Goal: Find specific page/section: Find specific page/section

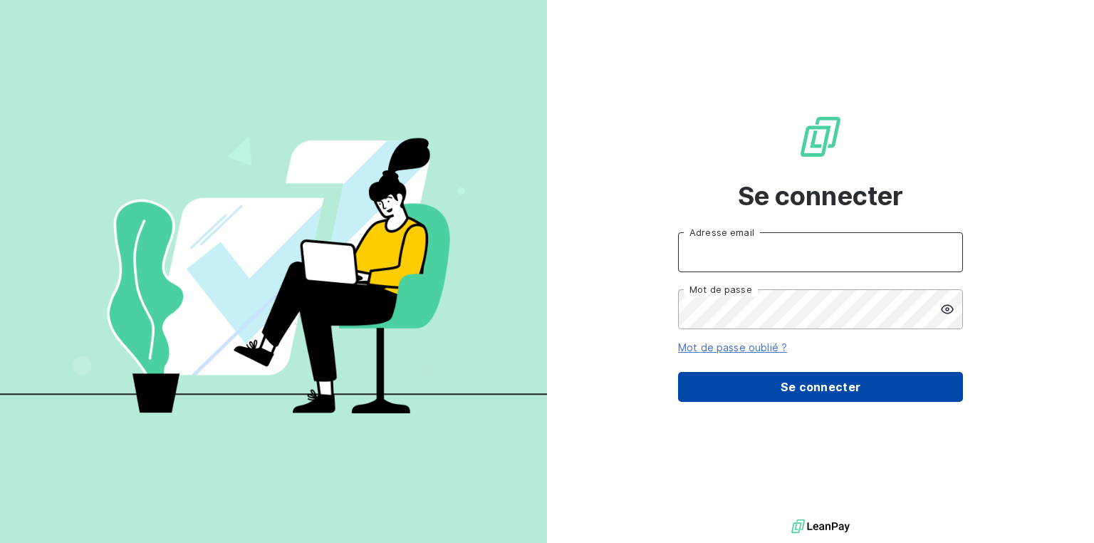
type input "[EMAIL_ADDRESS][DOMAIN_NAME]"
click at [802, 384] on button "Se connecter" at bounding box center [820, 387] width 285 height 30
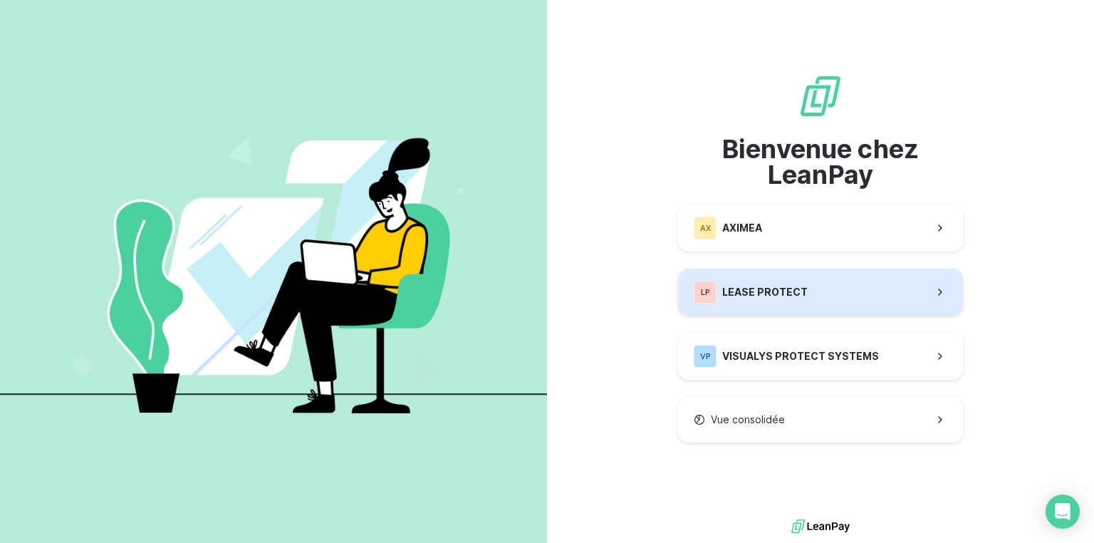
click at [794, 299] on div "LP LEASE PROTECT" at bounding box center [750, 292] width 114 height 23
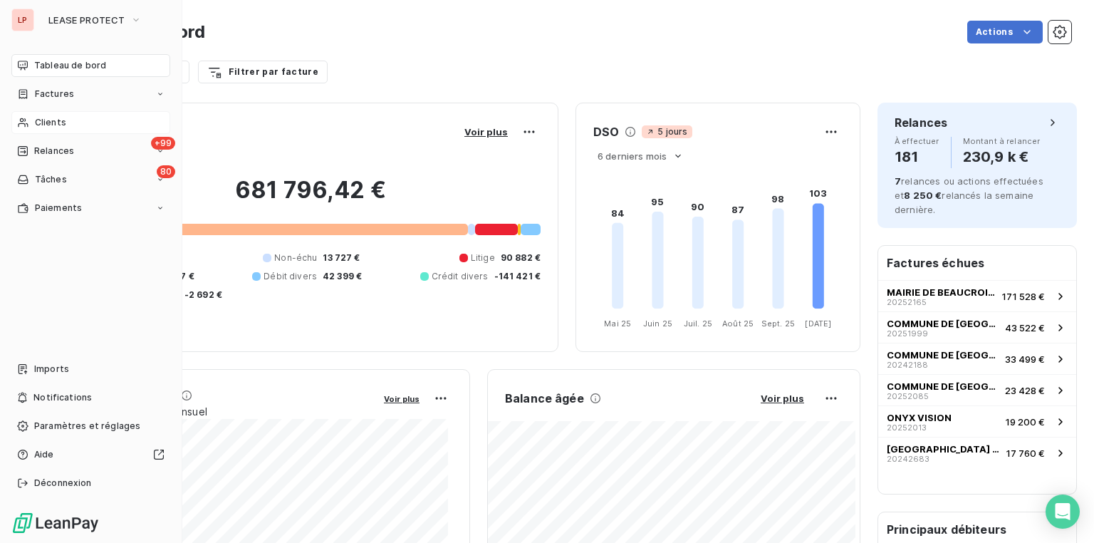
click at [43, 118] on span "Clients" at bounding box center [50, 122] width 31 height 13
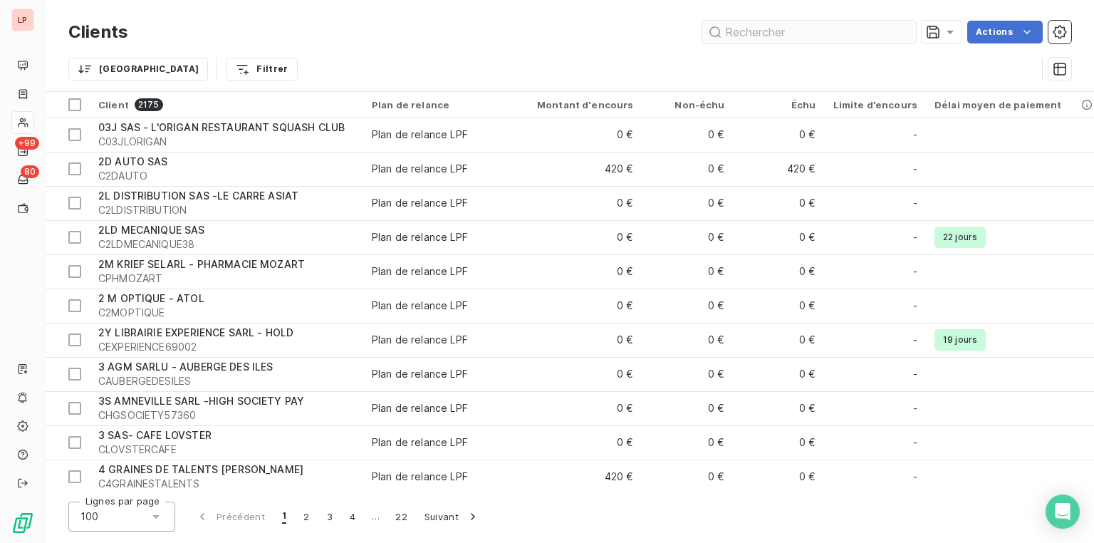
click at [748, 28] on input "text" at bounding box center [809, 32] width 214 height 23
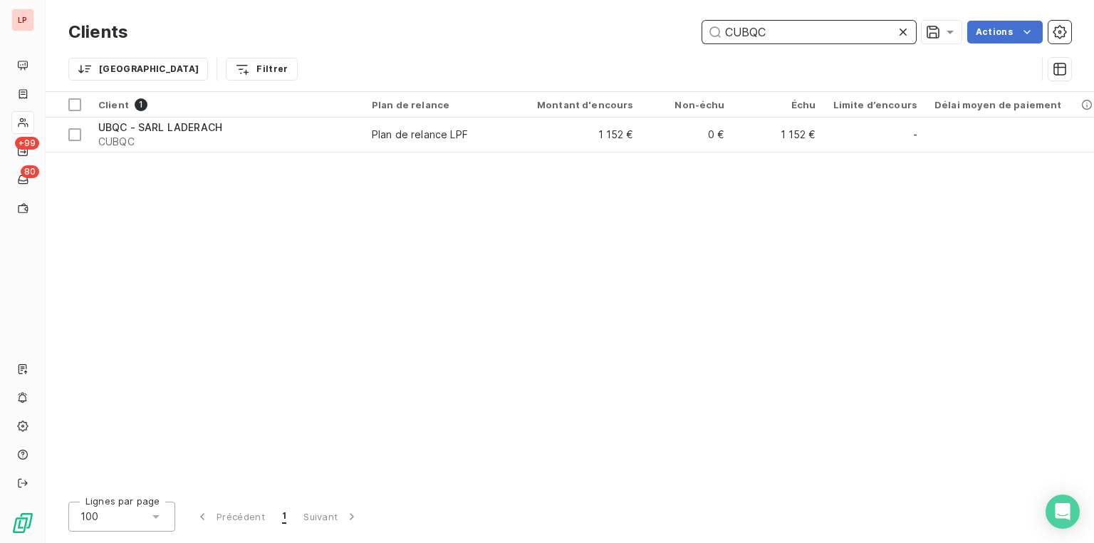
click at [829, 37] on input "CUBQC" at bounding box center [809, 32] width 214 height 23
drag, startPoint x: 829, startPoint y: 37, endPoint x: 340, endPoint y: 30, distance: 489.2
click at [422, 30] on div "CUBQC Actions" at bounding box center [608, 32] width 926 height 23
paste input "GEPAH2"
click at [853, 32] on input "CGEPAH2" at bounding box center [809, 32] width 214 height 23
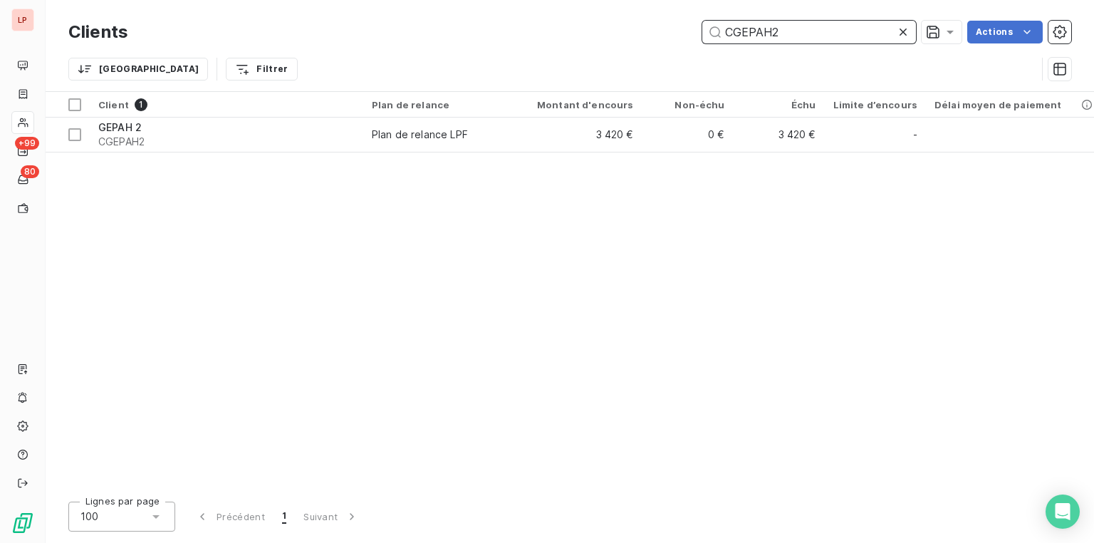
click at [871, 32] on input "CGEPAH2" at bounding box center [809, 32] width 214 height 23
click at [826, 35] on input "CGEPAH2" at bounding box center [809, 32] width 214 height 23
drag, startPoint x: 823, startPoint y: 34, endPoint x: 451, endPoint y: 28, distance: 372.4
click at [533, 28] on div "CGEPAH2 Actions" at bounding box center [608, 32] width 926 height 23
paste input "DECOMIKDO"
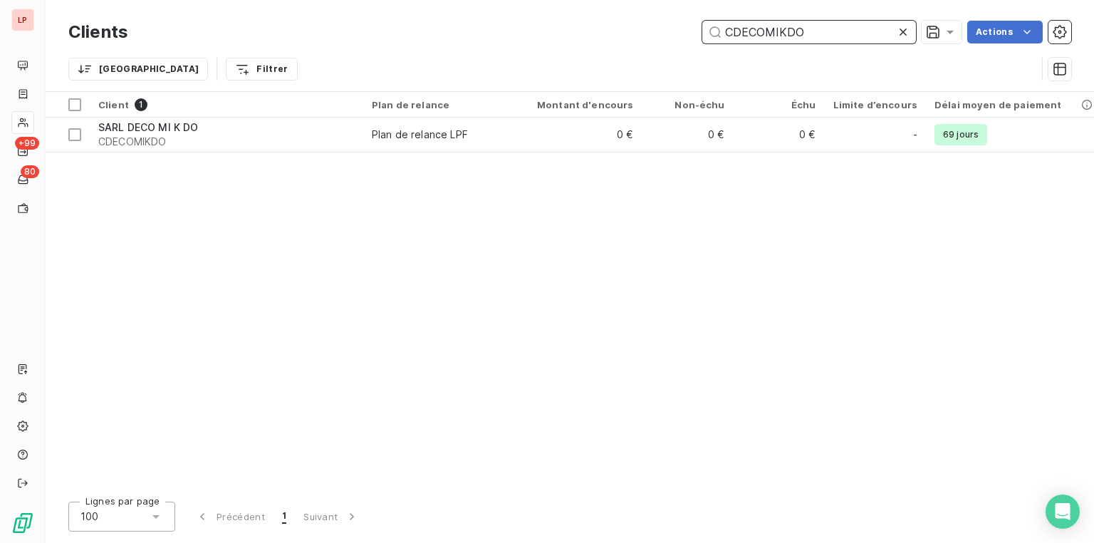
type input "CDECOMIKDO"
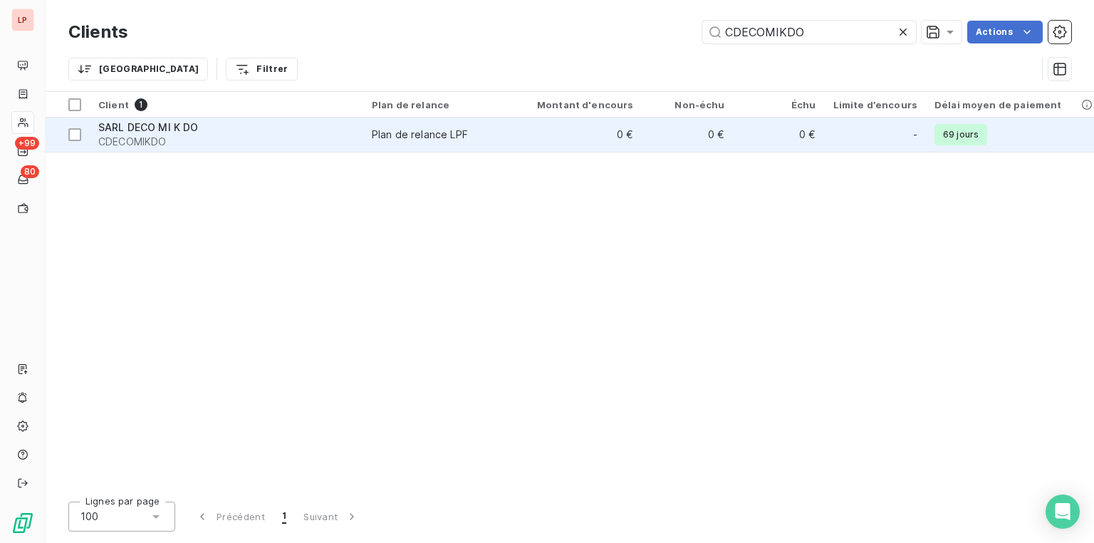
click at [157, 135] on span "CDECOMIKDO" at bounding box center [226, 142] width 256 height 14
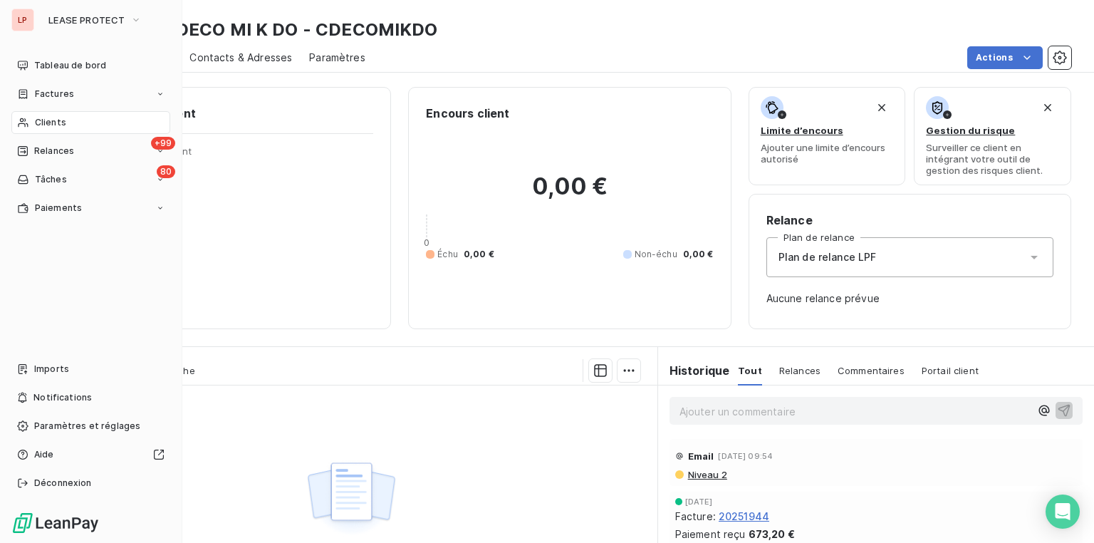
click at [57, 120] on span "Clients" at bounding box center [50, 122] width 31 height 13
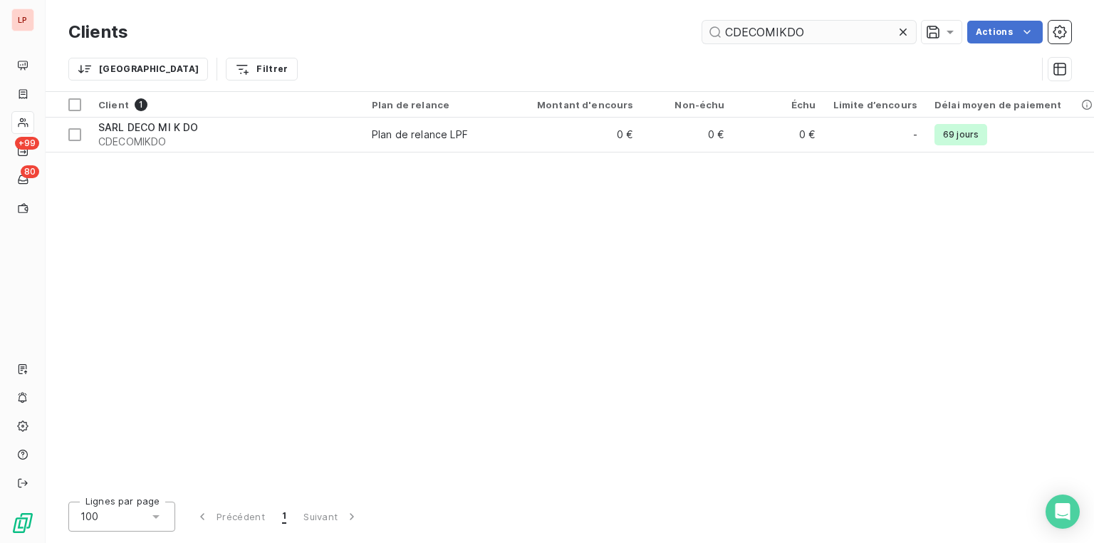
click at [834, 33] on input "CDECOMIKDO" at bounding box center [809, 32] width 214 height 23
click at [762, 36] on input "CDECOMIKDO" at bounding box center [809, 32] width 214 height 23
click at [840, 33] on input "CHAIRDESIGNSH" at bounding box center [809, 32] width 214 height 23
drag, startPoint x: 840, startPoint y: 33, endPoint x: 591, endPoint y: 5, distance: 250.7
click at [591, 5] on div "Clients CHAIRDESIGNSH Actions Trier Filtrer" at bounding box center [570, 45] width 1048 height 91
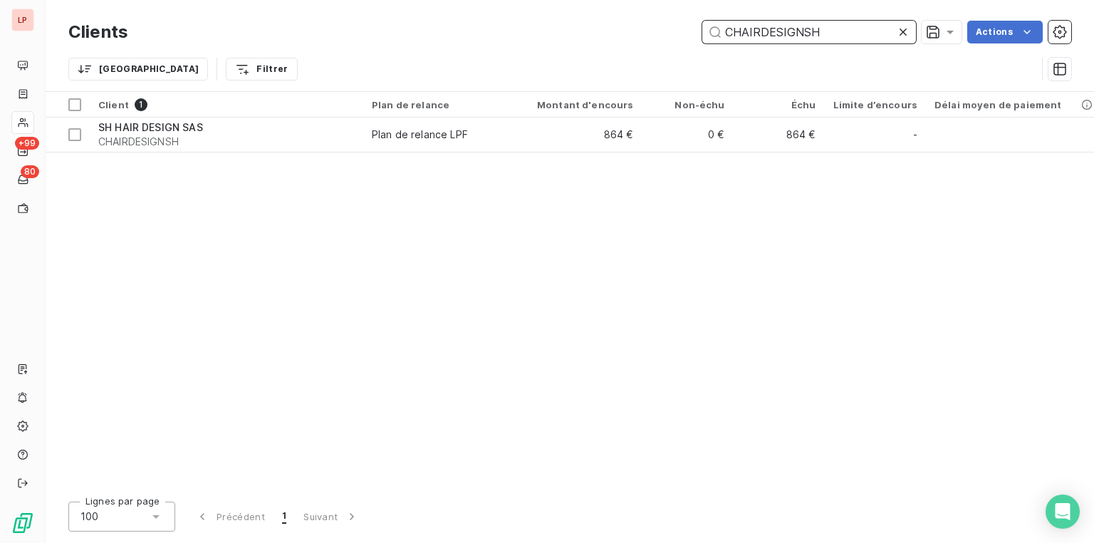
paste input "MHL"
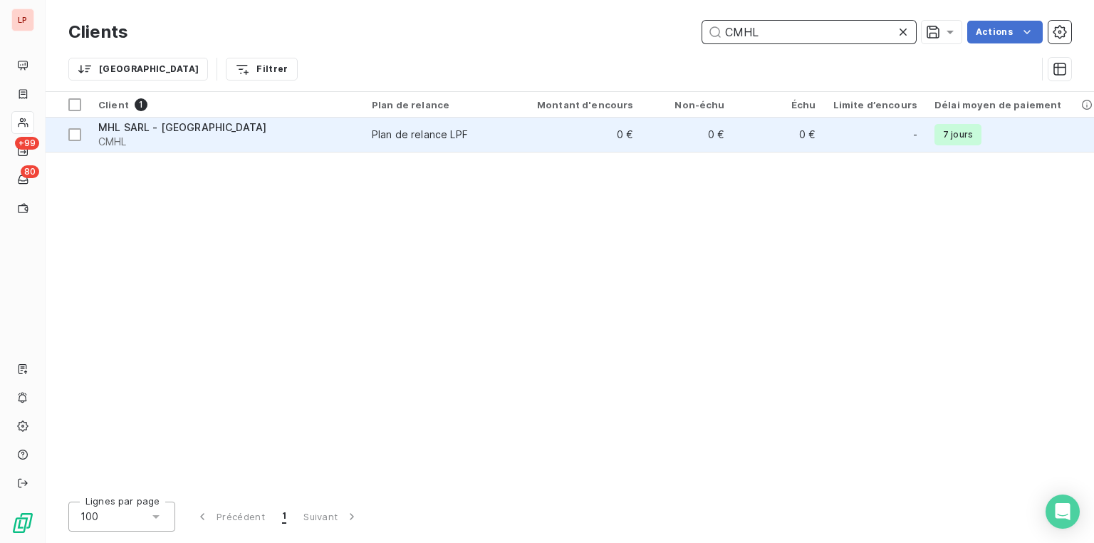
type input "CMHL"
click at [172, 122] on span "MHL SARL - [GEOGRAPHIC_DATA]" at bounding box center [182, 127] width 168 height 12
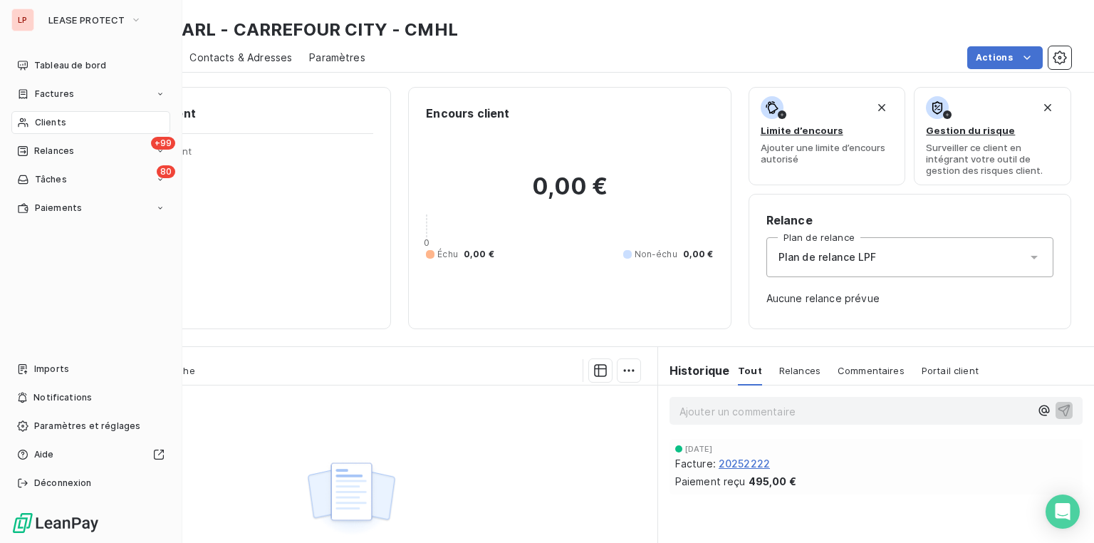
click at [69, 120] on div "Clients" at bounding box center [90, 122] width 159 height 23
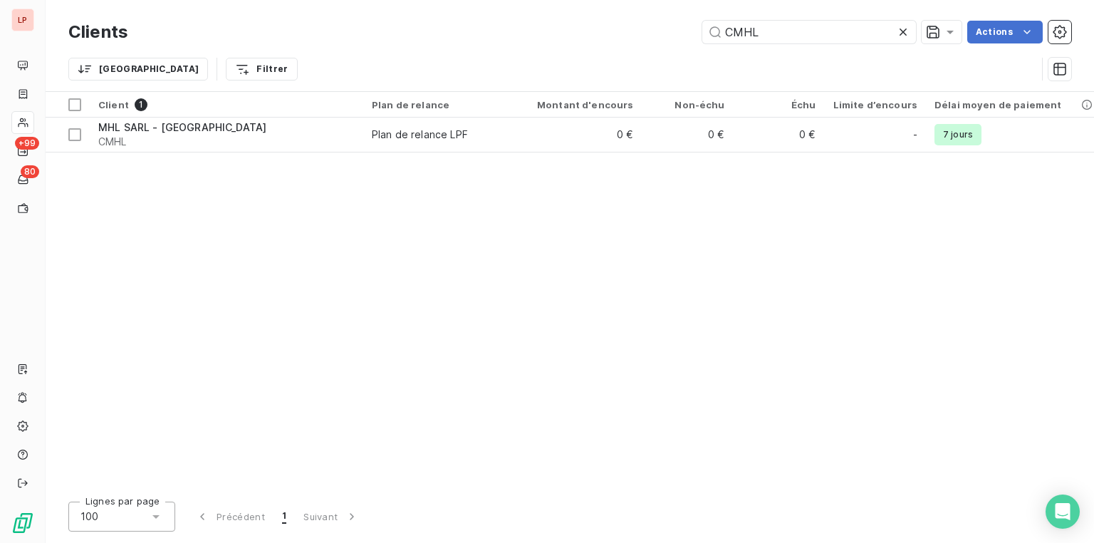
drag, startPoint x: 827, startPoint y: 35, endPoint x: 601, endPoint y: 34, distance: 226.4
click at [604, 34] on div "CMHL Actions" at bounding box center [608, 32] width 926 height 23
click at [818, 29] on input "CETSLECLERC" at bounding box center [809, 32] width 214 height 23
drag, startPoint x: 818, startPoint y: 29, endPoint x: 478, endPoint y: 35, distance: 339.6
click at [706, 29] on input "CETSLECLERC" at bounding box center [809, 32] width 214 height 23
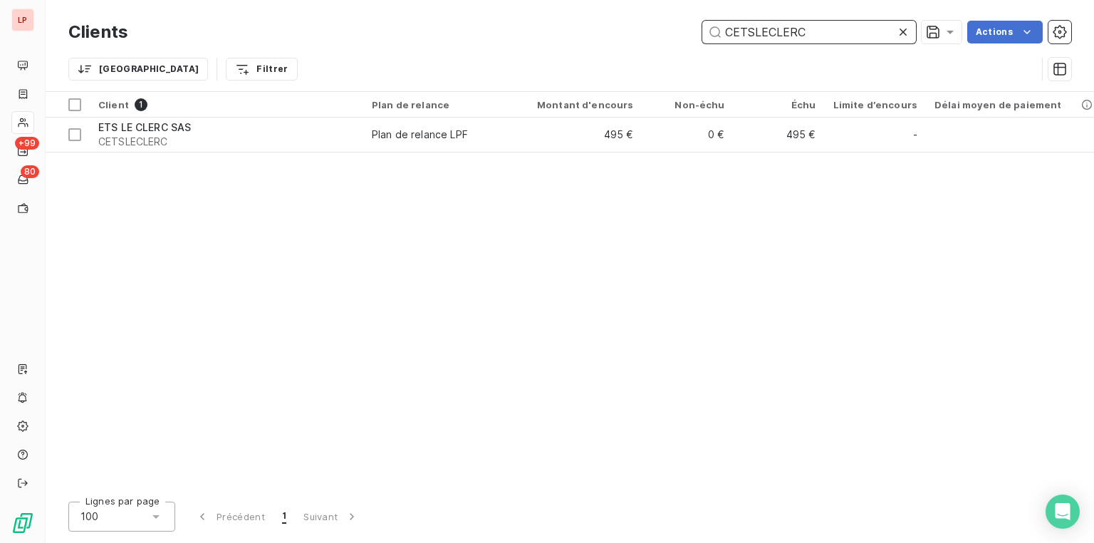
paste input "PHDERAMATUELLE"
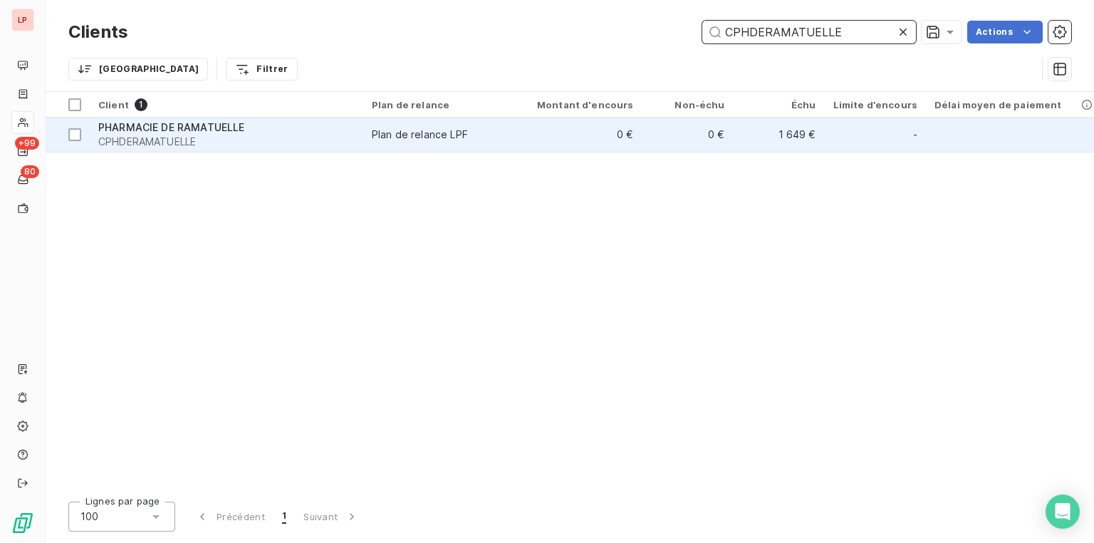
type input "CPHDERAMATUELLE"
click at [138, 132] on span "PHARMACIE DE RAMATUELLE" at bounding box center [171, 127] width 146 height 12
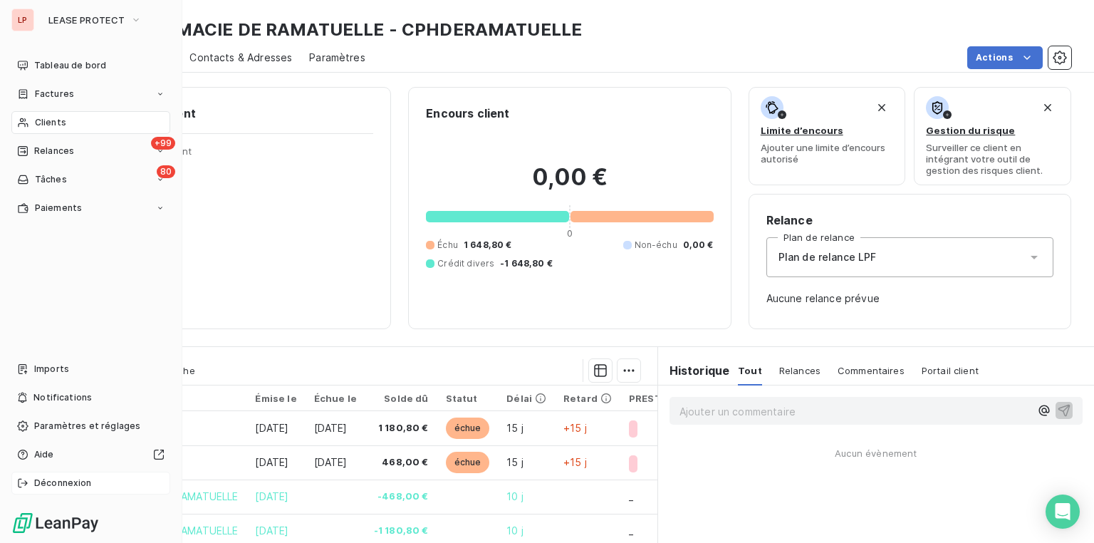
click at [70, 481] on span "Déconnexion" at bounding box center [63, 482] width 58 height 13
